Goal: Task Accomplishment & Management: Use online tool/utility

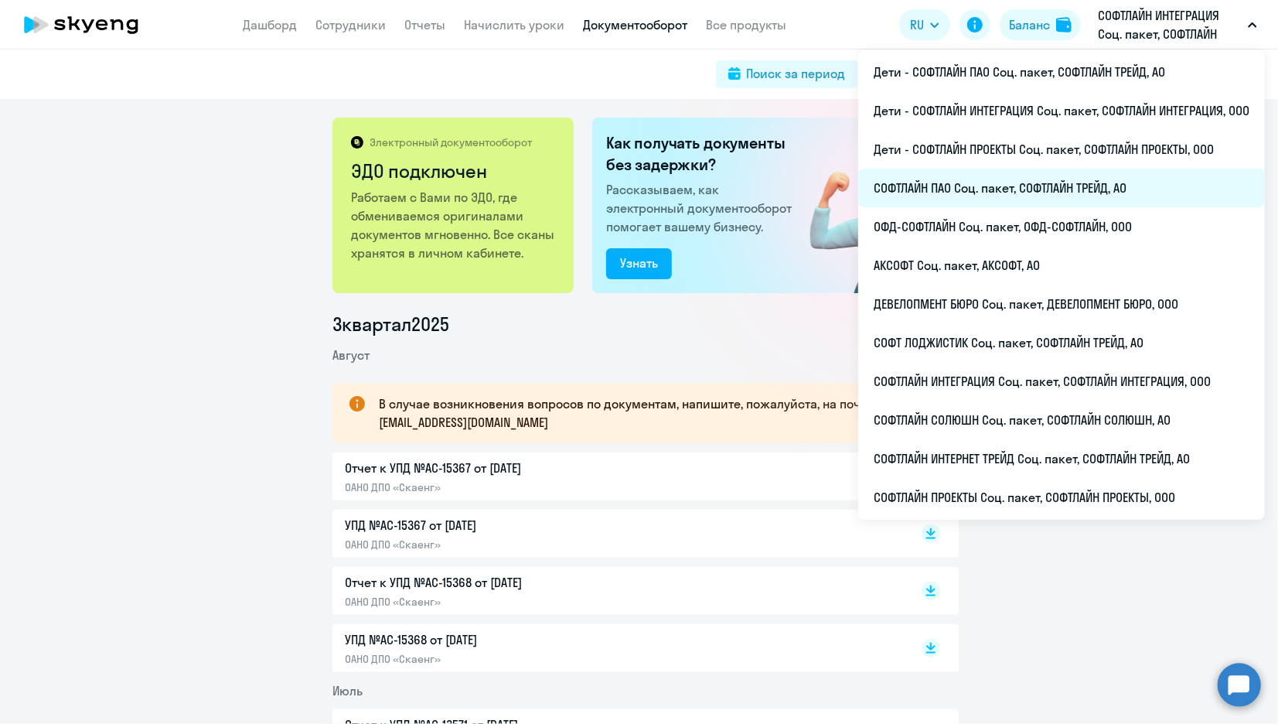
click at [931, 182] on li "СОФТЛАЙН ПАО Соц. пакет, СОФТЛАЙН ТРЕЙД, АО" at bounding box center [1061, 188] width 407 height 39
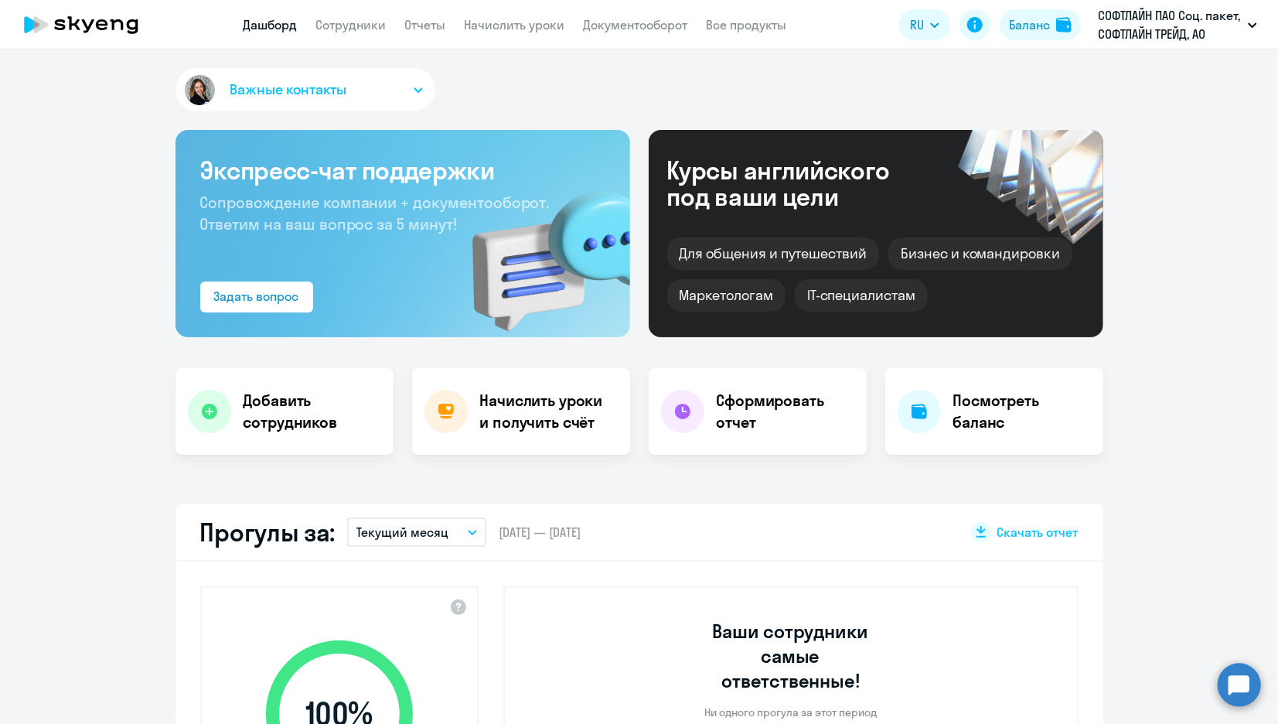
scroll to position [86, 0]
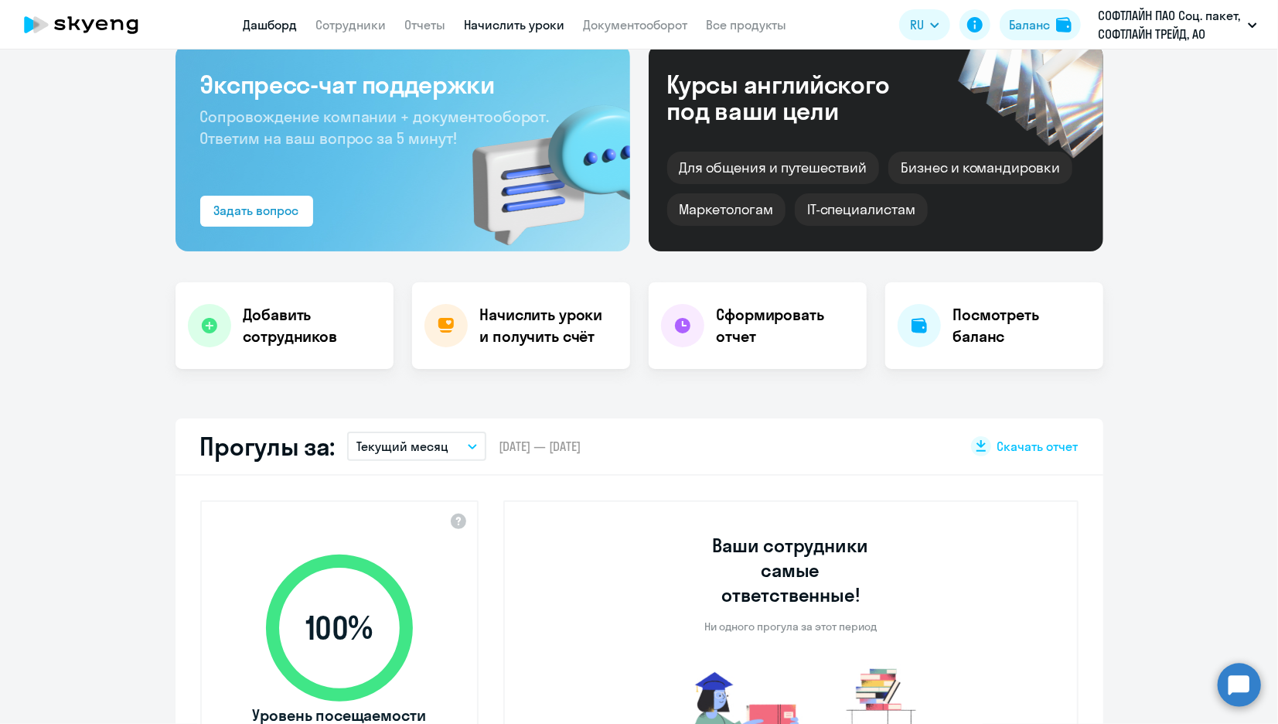
click at [499, 27] on link "Начислить уроки" at bounding box center [515, 24] width 101 height 15
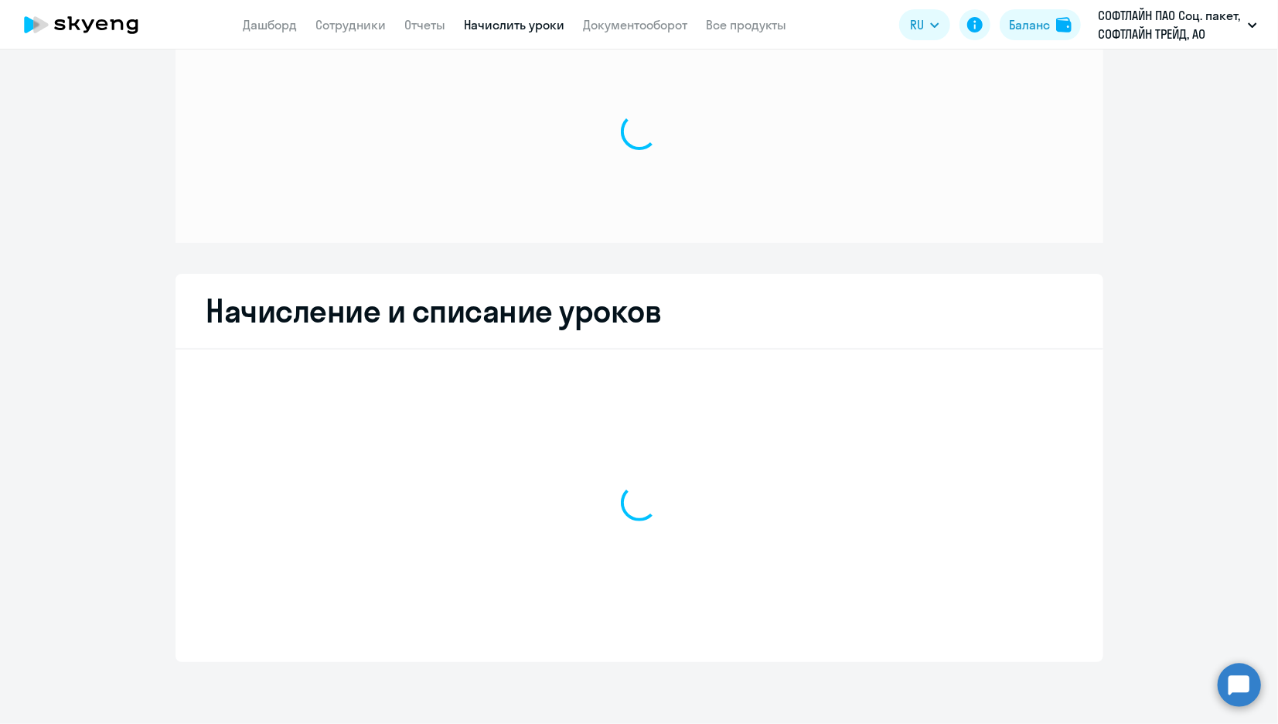
scroll to position [53, 0]
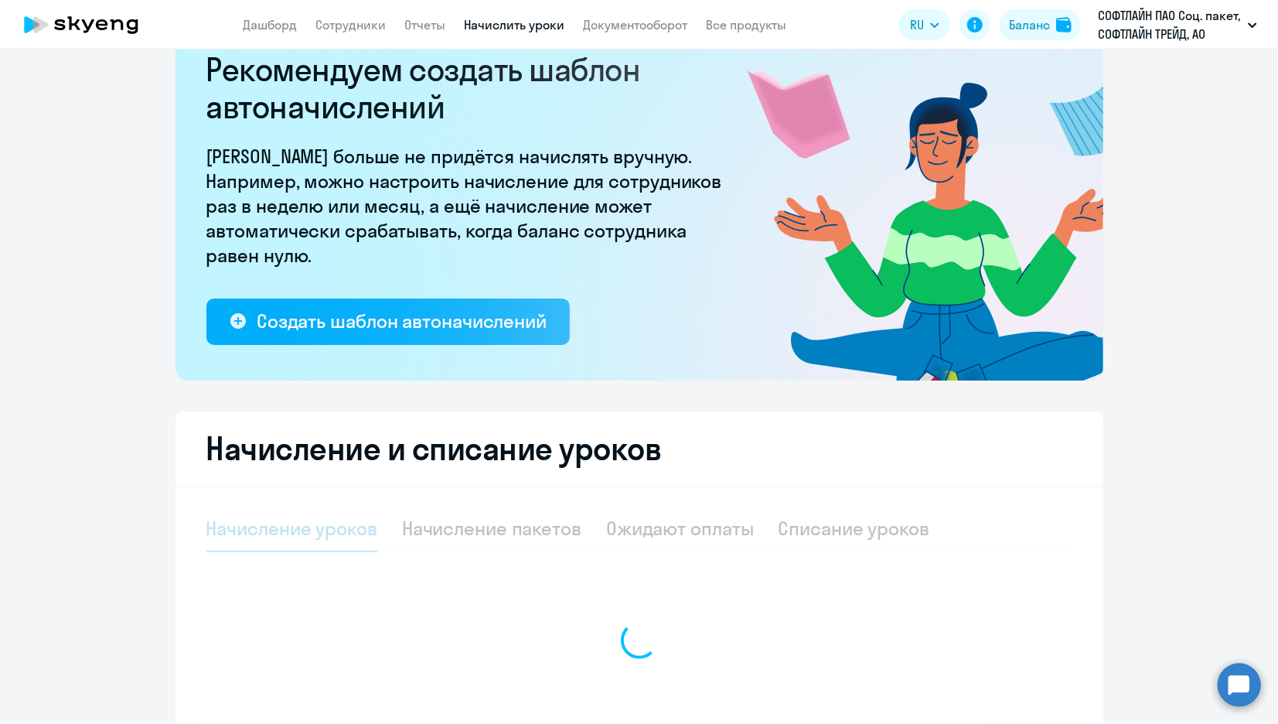
select select "10"
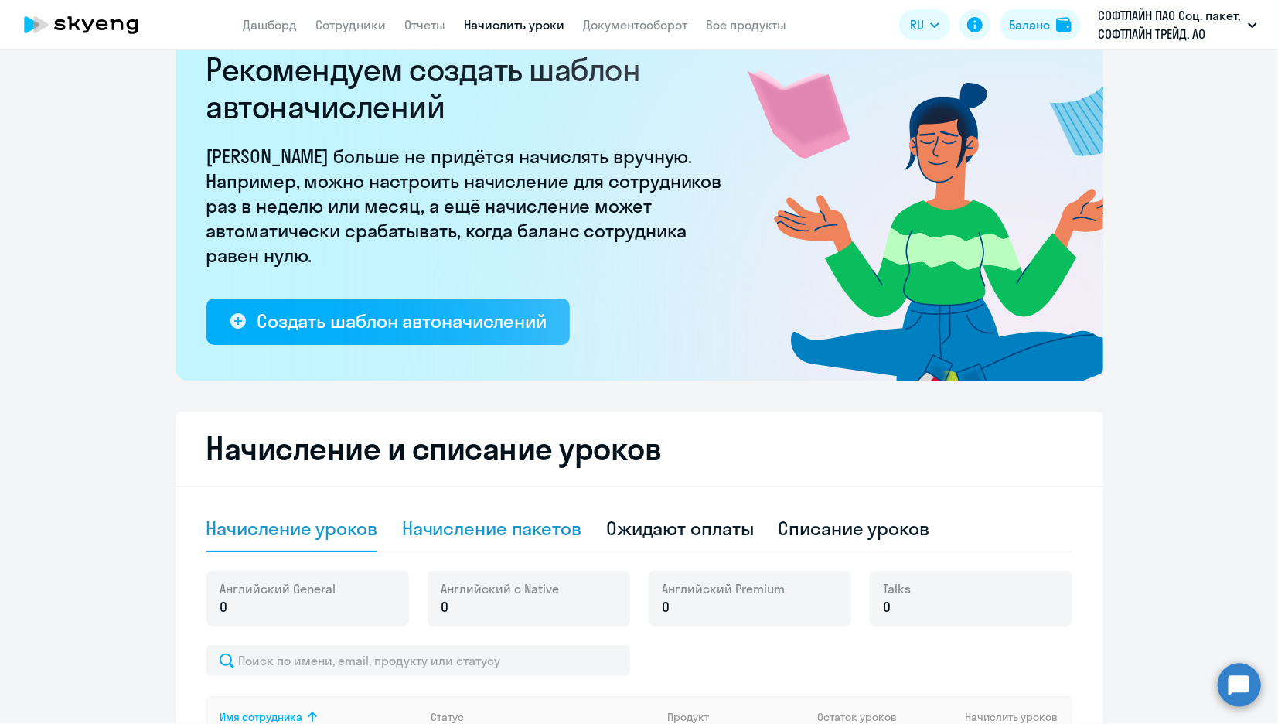
click at [454, 523] on div "Начисление пакетов" at bounding box center [491, 528] width 179 height 25
select select "10"
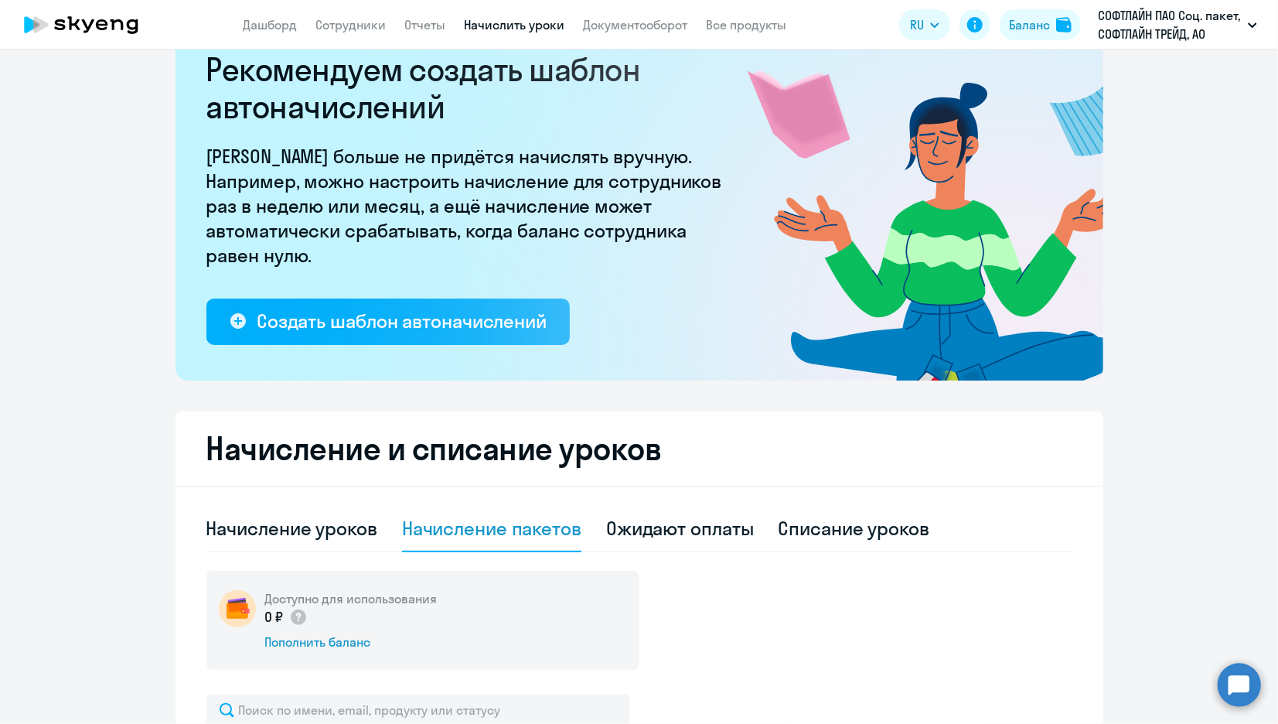
scroll to position [482, 0]
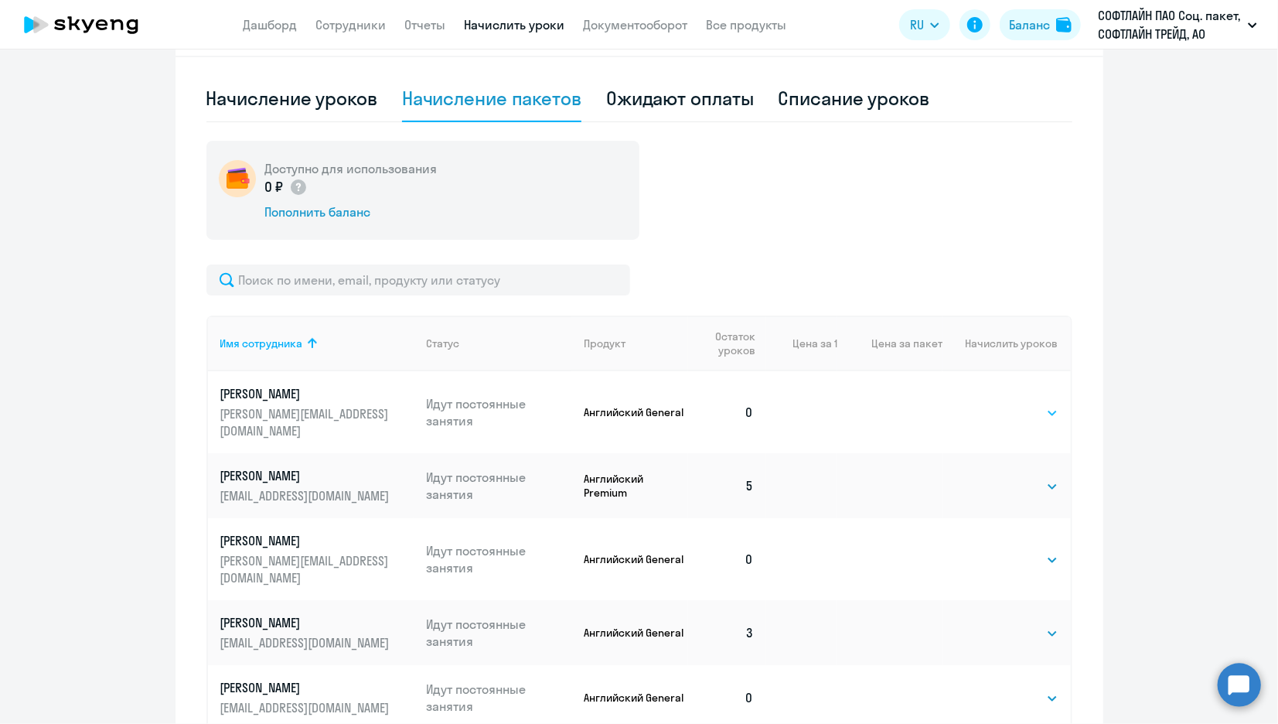
click at [1031, 408] on select "Выбрать 4 8 16 32 64" at bounding box center [1026, 413] width 63 height 19
select select "8"
click at [995, 404] on select "Выбрать 4 8 16 32 64" at bounding box center [1026, 413] width 63 height 19
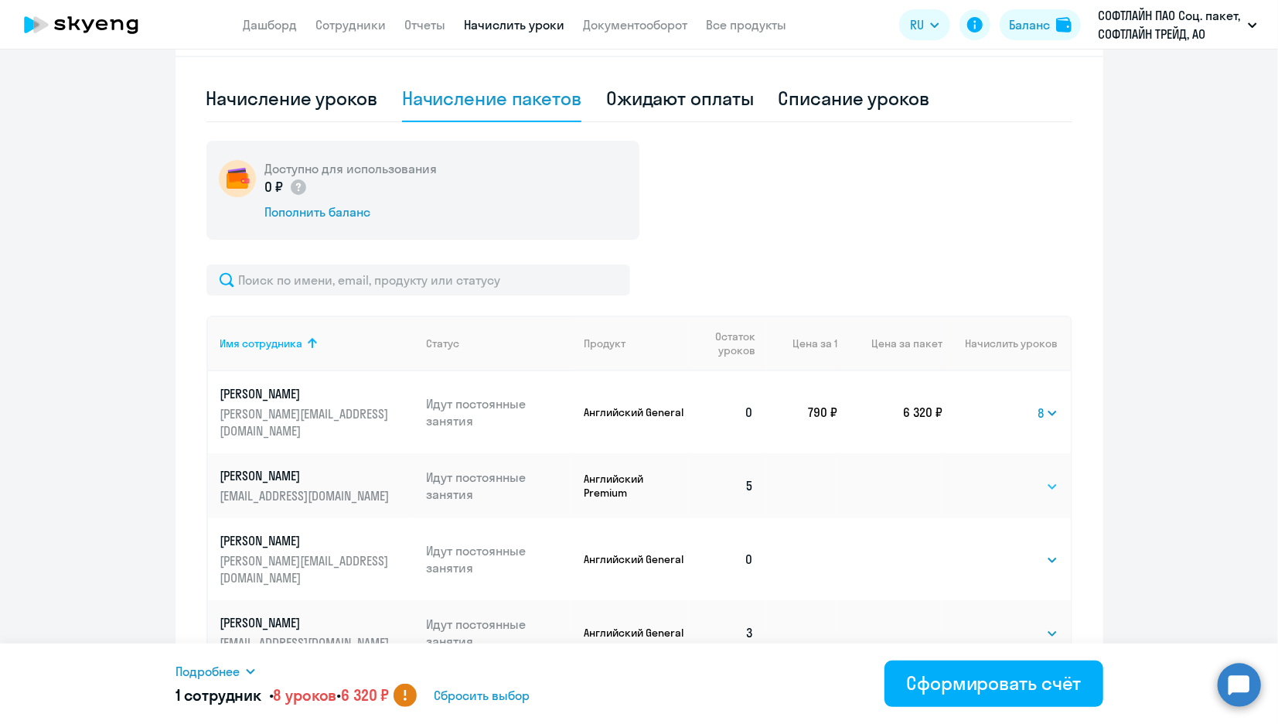
scroll to position [779, 0]
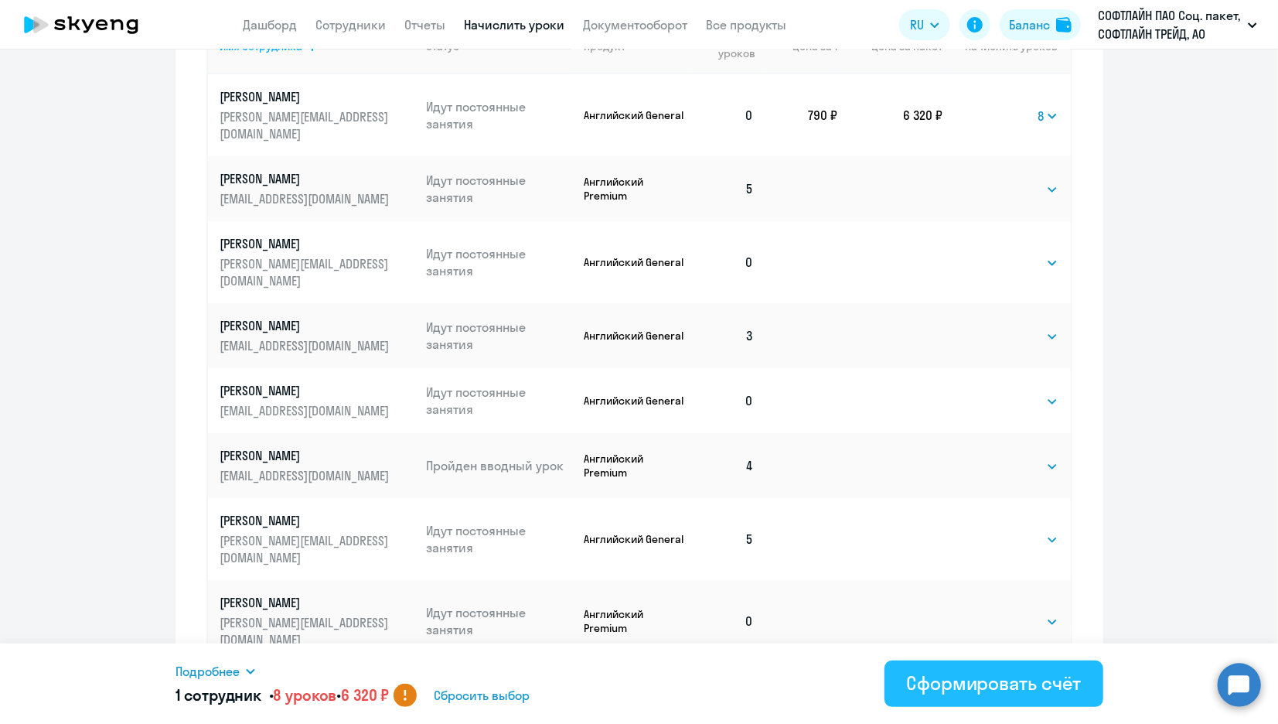
click at [969, 702] on button "Сформировать счёт" at bounding box center [994, 683] width 218 height 46
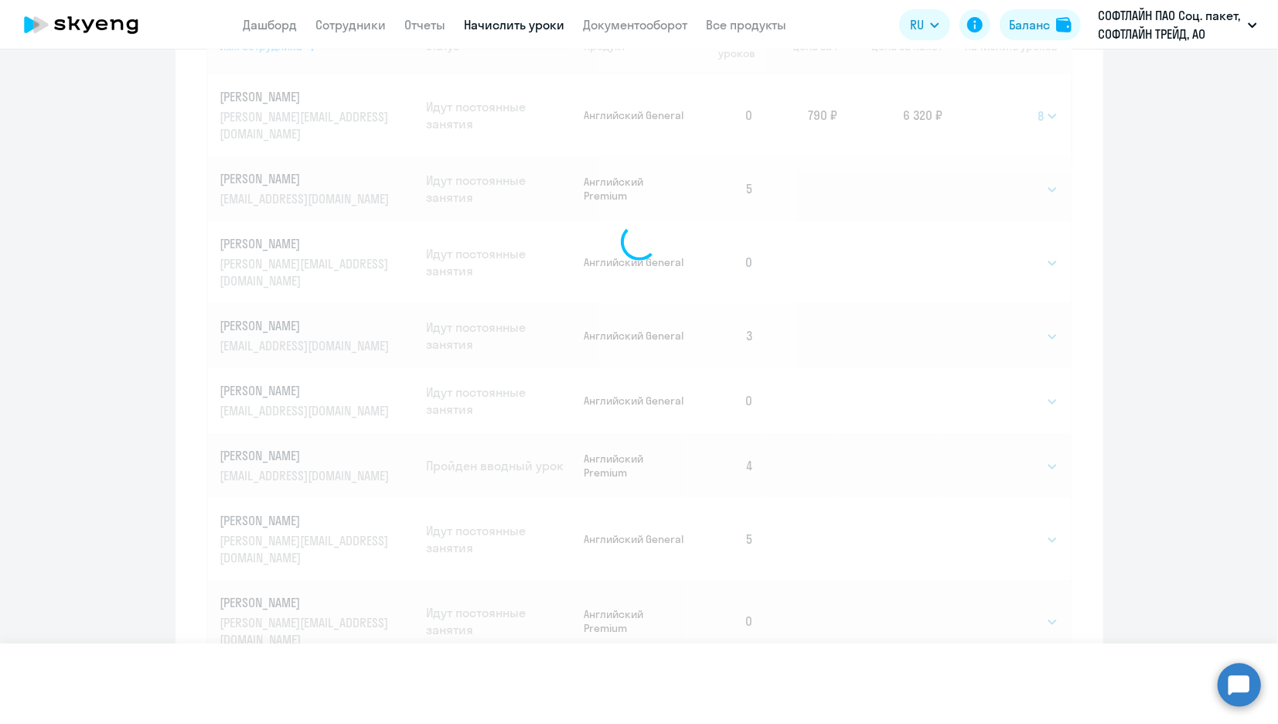
select select
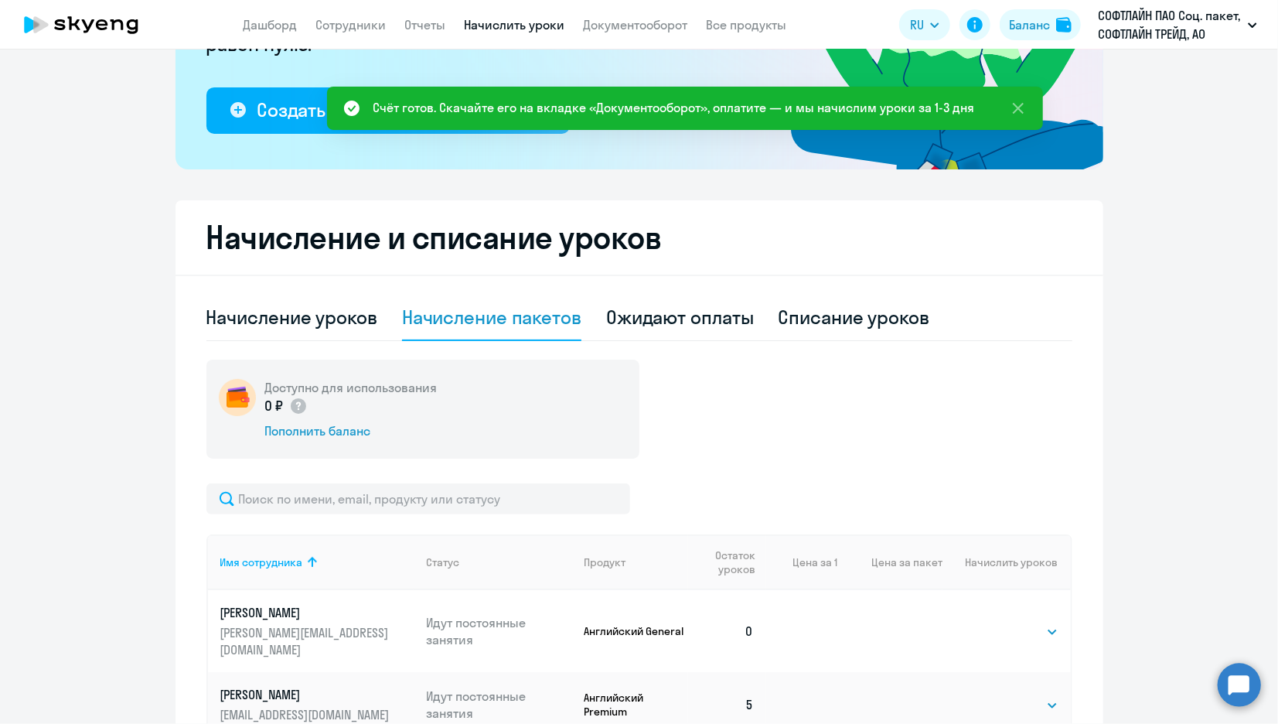
scroll to position [0, 0]
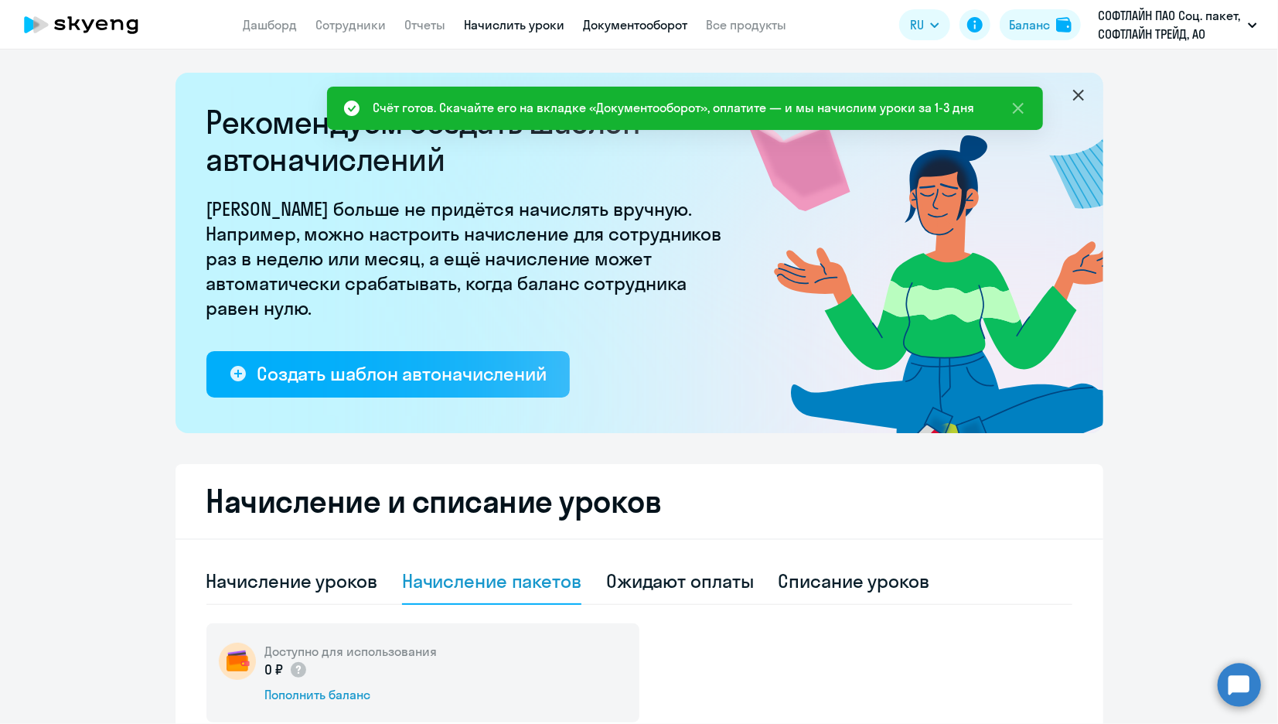
click at [602, 22] on link "Документооборот" at bounding box center [636, 24] width 104 height 15
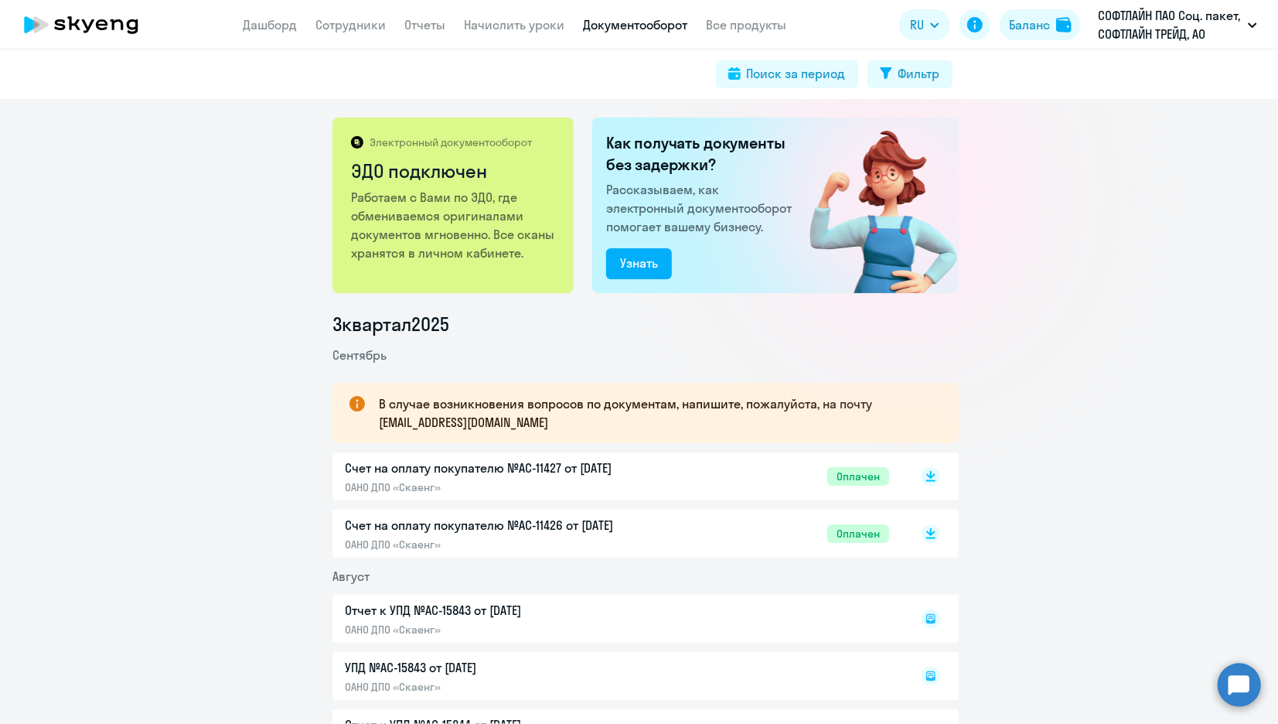
scroll to position [86, 0]
